Goal: Task Accomplishment & Management: Use online tool/utility

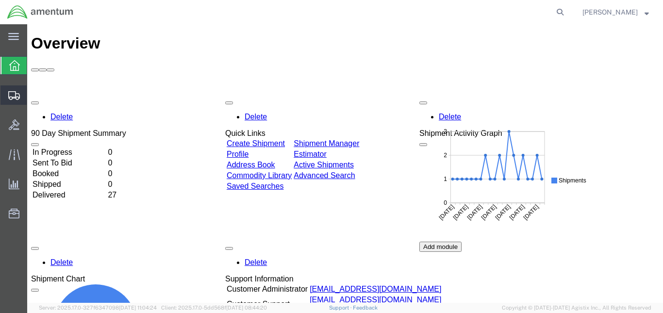
click at [0, 0] on span "Create from Template" at bounding box center [0, 0] width 0 height 0
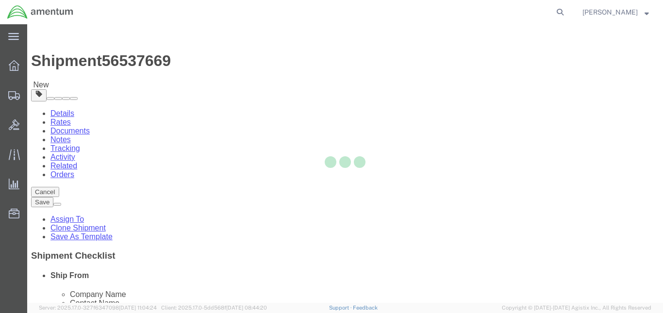
select select "49943"
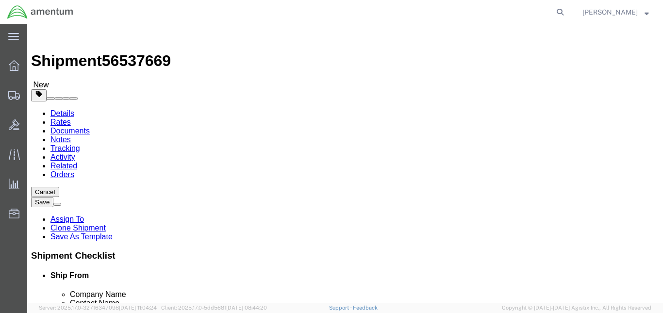
scroll to position [2268, 0]
select select "49946"
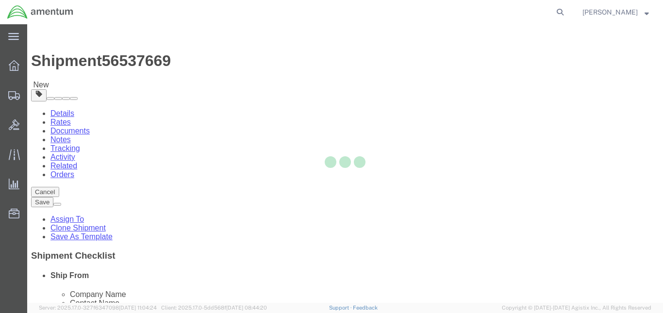
type input "[PERSON_NAME]"
type input "Bldg 1480 [GEOGRAPHIC_DATA] [GEOGRAPHIC_DATA]"
type input "[GEOGRAPHIC_DATA]"
type input "92135-7013"
type input "[PHONE_NUMBER]"
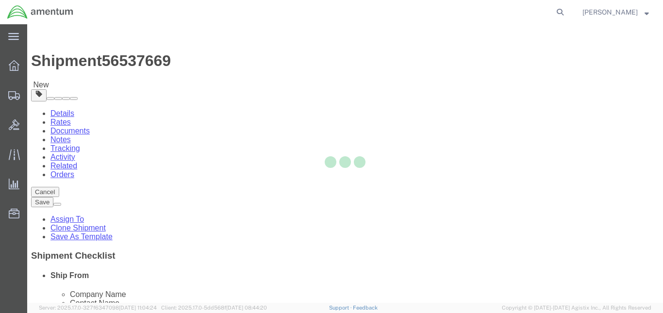
type input "3017"
type input "[PERSON_NAME][EMAIL_ADDRESS][PERSON_NAME][DOMAIN_NAME]"
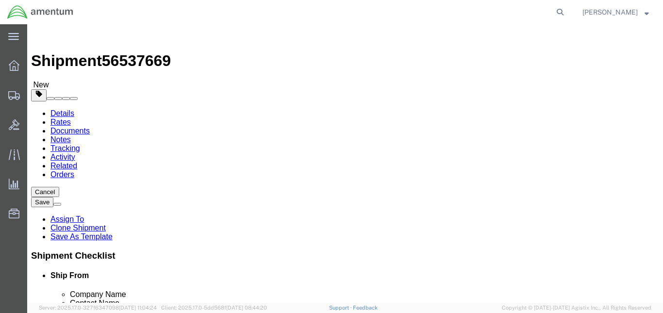
select select "CA"
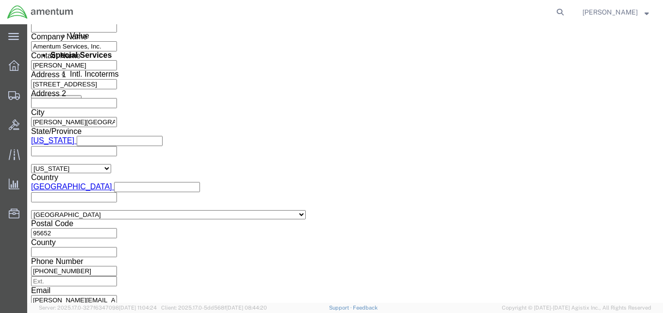
scroll to position [667, 0]
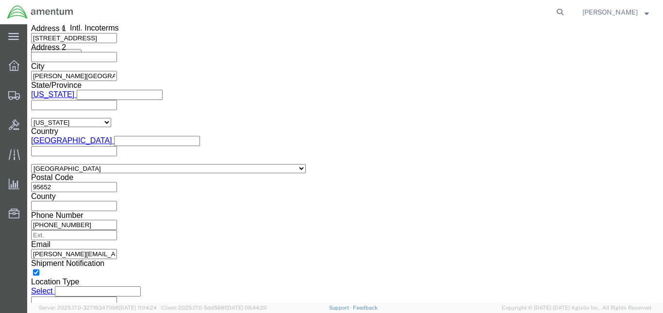
click button "Continue"
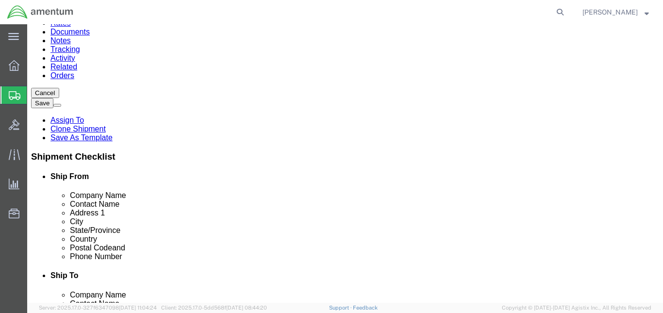
scroll to position [18, 0]
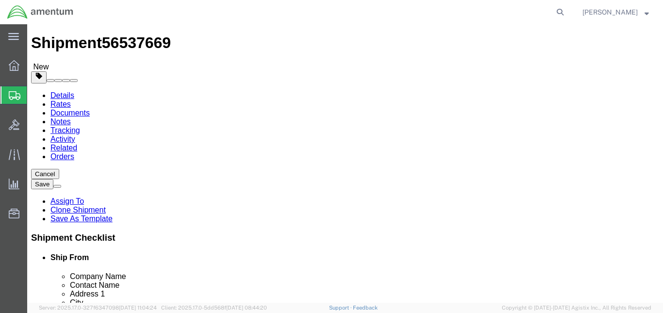
click input "16.00"
type input "18.25"
click input "12.00"
click input "8.00"
type input "13.00"
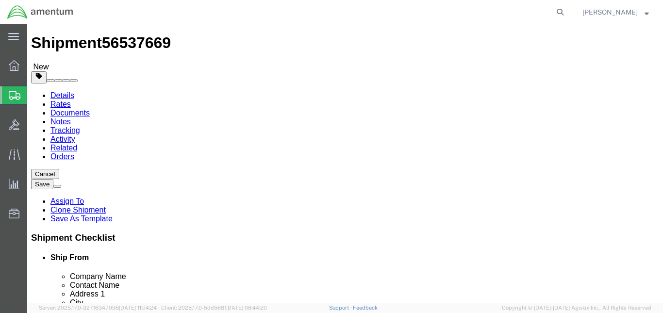
click input "6.00"
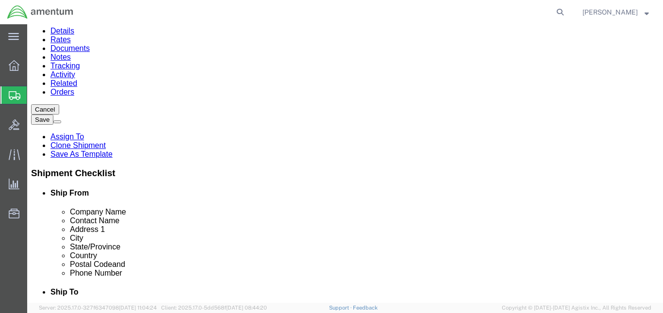
scroll to position [155, 0]
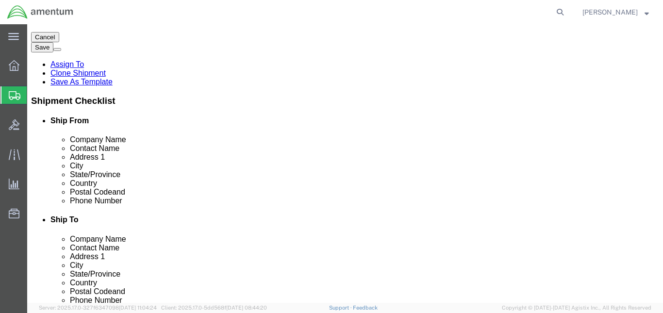
type input "20.00"
click p "MAPPING COMPONENT"
click div "Package Content # 1 1 x Your Packaging Package Type Select BCK Boxes Bale(s) Ba…"
click dd "1.00 Each"
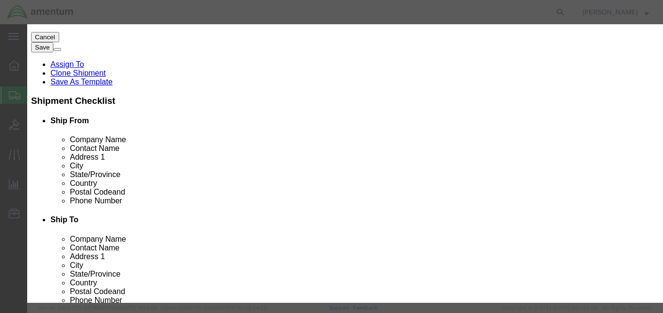
click input "MAPPING COMPONENT"
type input "M"
type input "PMEL"
click input "3000.00"
type input "2000.00"
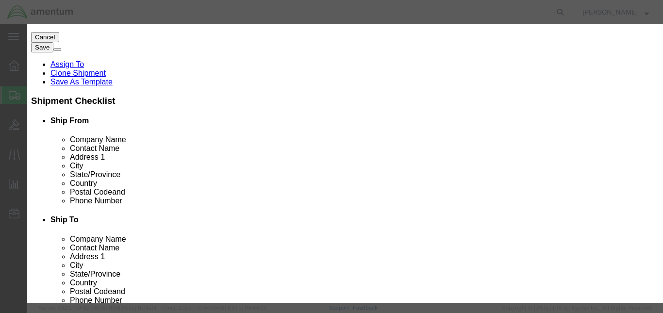
click button "Save & Close"
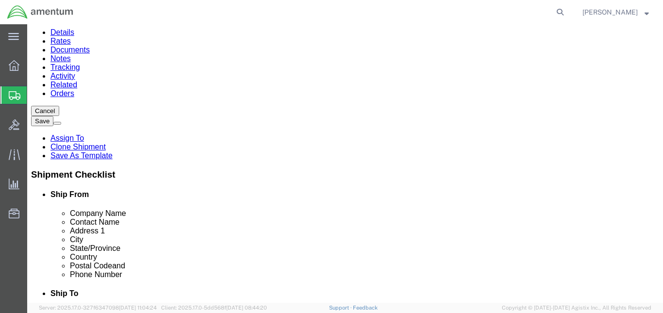
scroll to position [162, 0]
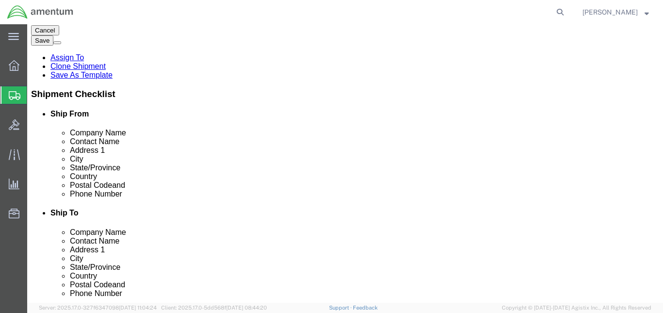
click button "Rate Shipment"
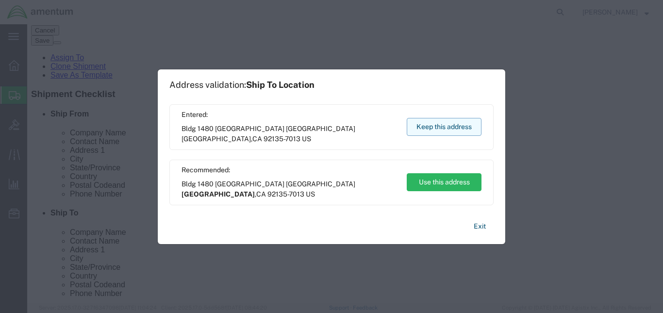
click at [426, 129] on button "Keep this address" at bounding box center [444, 127] width 75 height 18
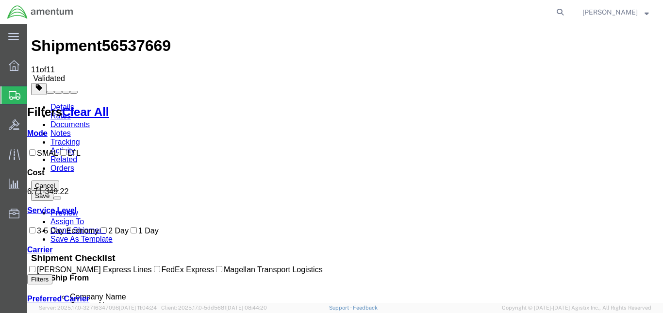
scroll to position [0, 0]
